Goal: Task Accomplishment & Management: Use online tool/utility

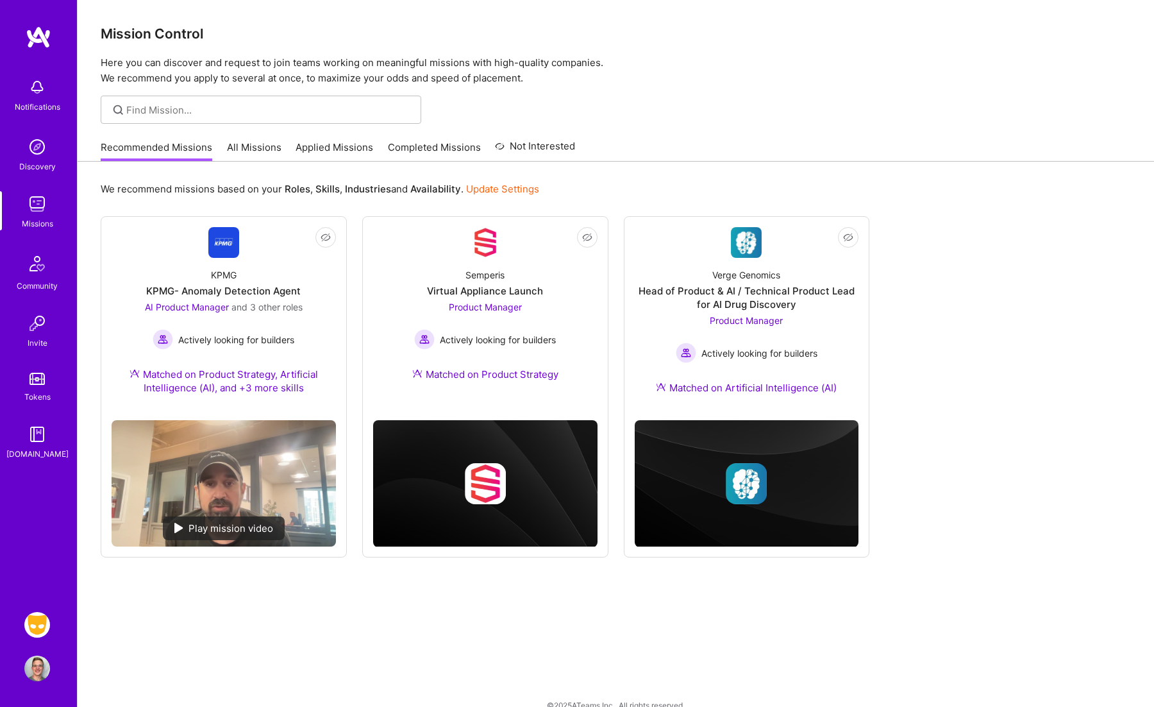
click at [42, 617] on img at bounding box center [37, 625] width 26 height 26
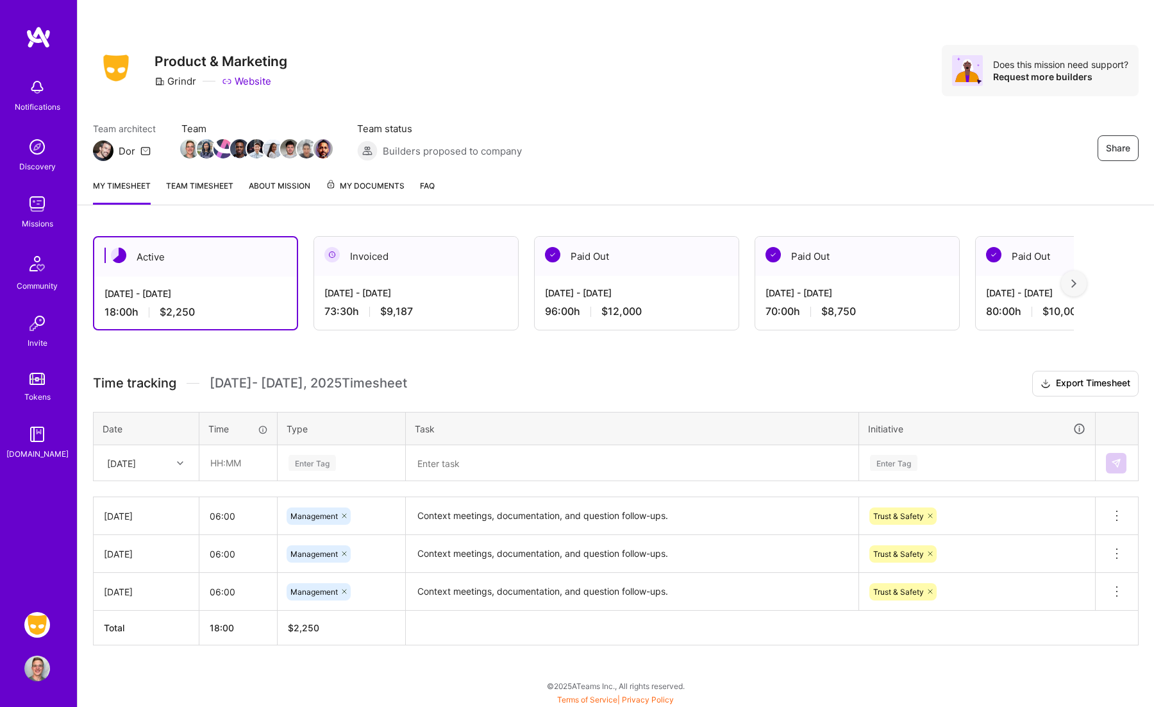
click at [710, 505] on textarea "Context meetings, documentation, and question follow-ups." at bounding box center [632, 515] width 450 height 35
click at [246, 460] on input "text" at bounding box center [238, 463] width 76 height 34
click at [217, 458] on input "05:00" at bounding box center [238, 463] width 76 height 34
type input "06:00"
type input "man"
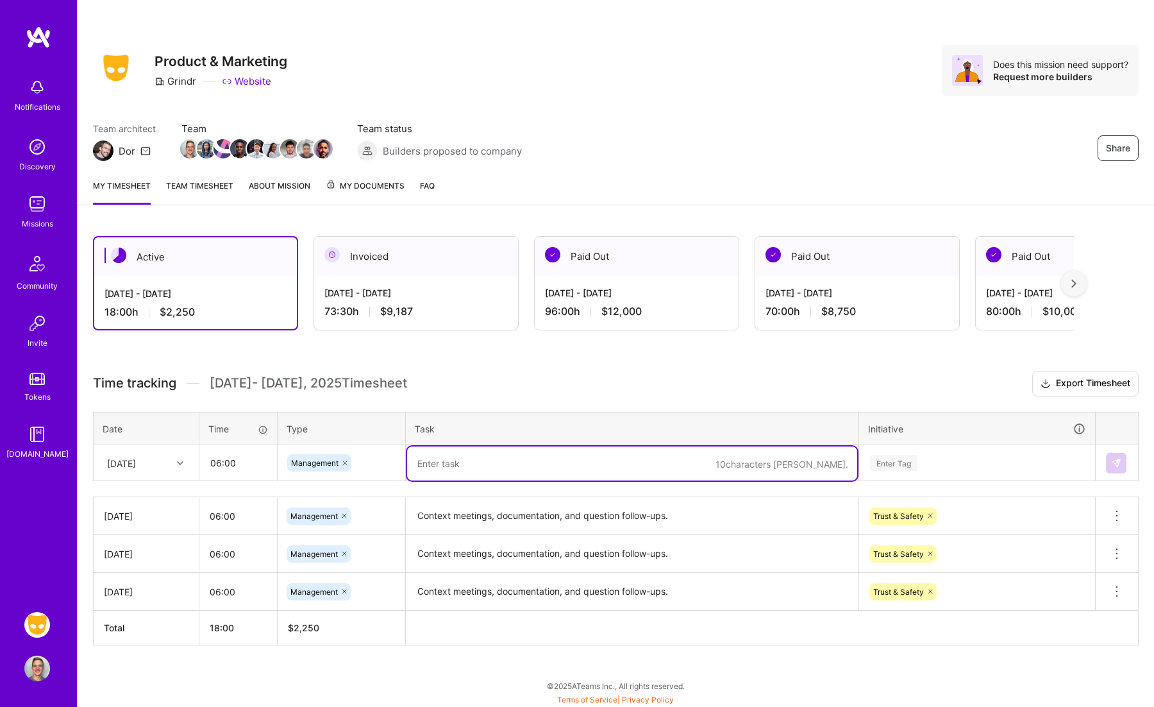
paste textarea "Context meetings, documentation, and question follow-ups."
type textarea "Context meetings, documentation, and question follow-ups."
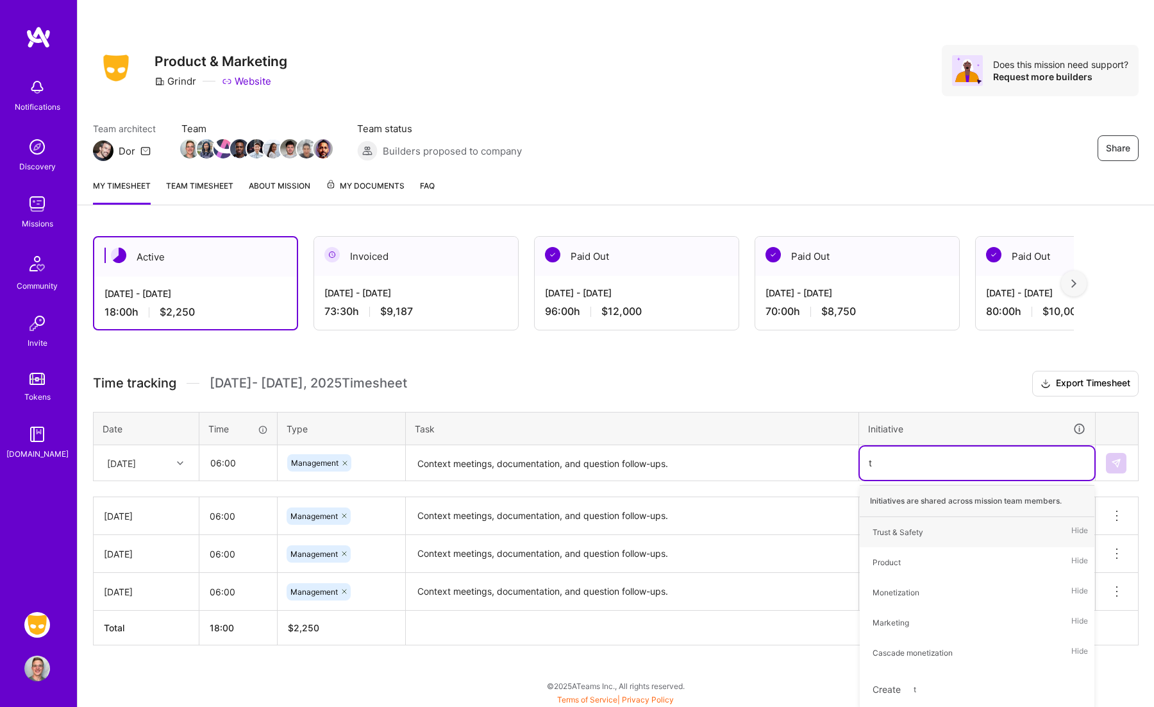
type input "tr"
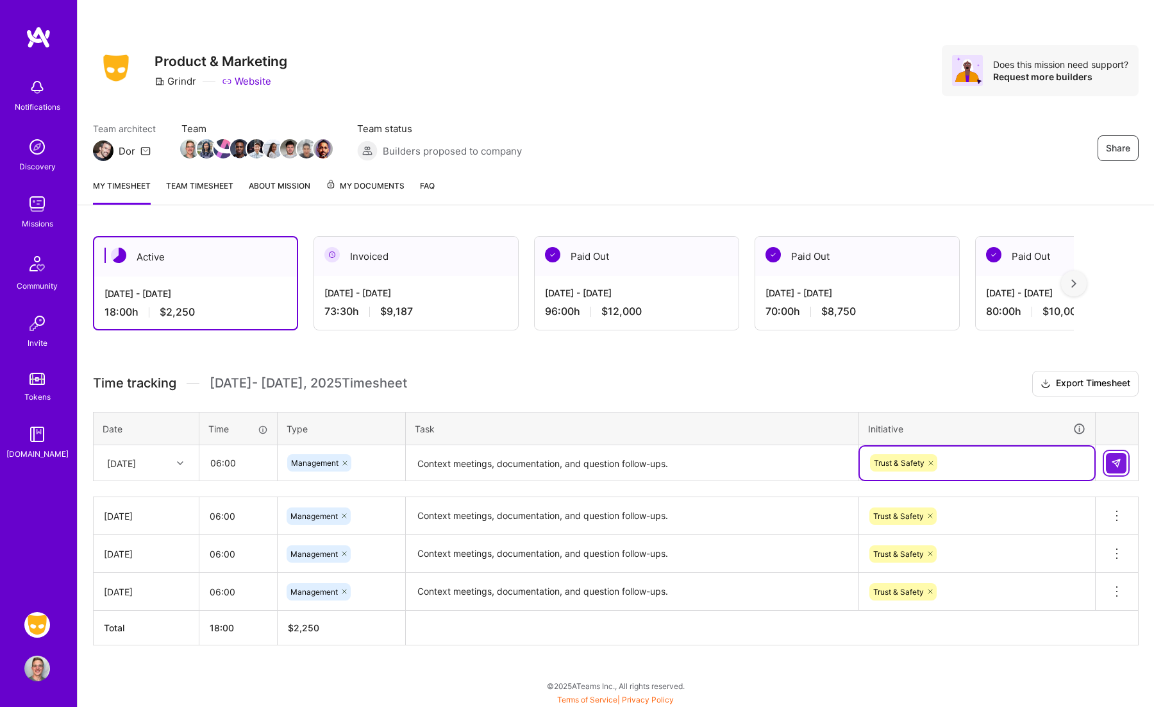
click at [1111, 458] on img at bounding box center [1116, 463] width 10 height 10
